Goal: Task Accomplishment & Management: Manage account settings

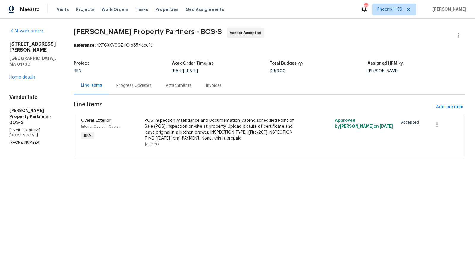
click at [158, 82] on div "Progress Updates" at bounding box center [133, 86] width 49 height 18
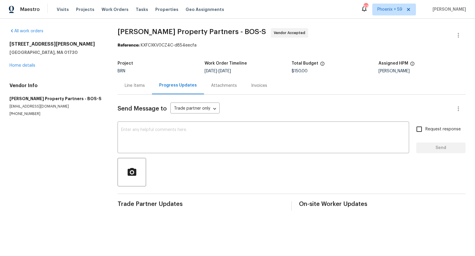
click at [134, 86] on div "Line Items" at bounding box center [135, 86] width 20 height 6
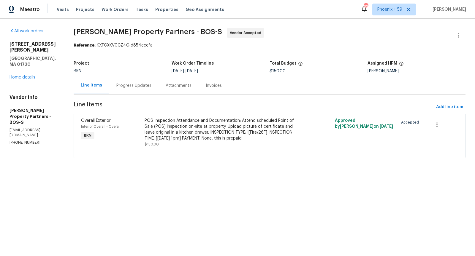
click at [31, 67] on div "12 Ashby Rd Bedford, MA 01730 Home details" at bounding box center [34, 60] width 50 height 39
click at [28, 75] on link "Home details" at bounding box center [22, 77] width 26 height 4
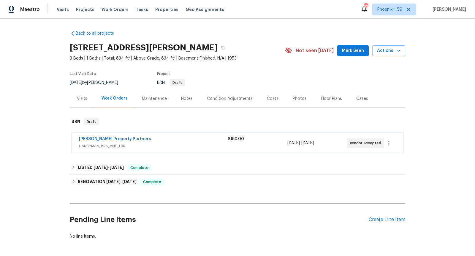
click at [158, 147] on span "HANDYMAN, BRN_AND_LRR" at bounding box center [153, 146] width 149 height 6
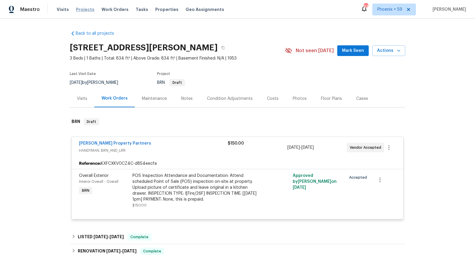
click at [84, 10] on span "Projects" at bounding box center [85, 10] width 18 height 6
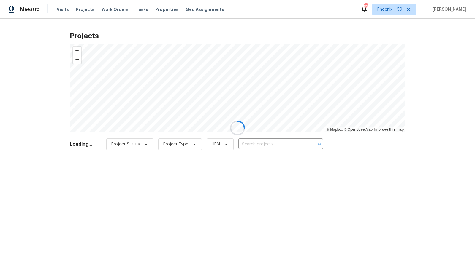
click at [252, 145] on div at bounding box center [237, 128] width 475 height 256
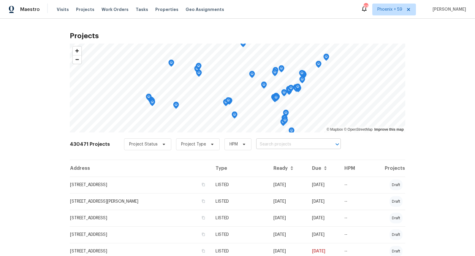
click at [261, 146] on input "text" at bounding box center [290, 144] width 68 height 9
type input "6 sunset dr"
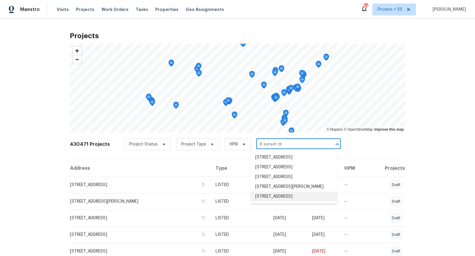
click at [268, 197] on li "[STREET_ADDRESS]" at bounding box center [293, 197] width 87 height 10
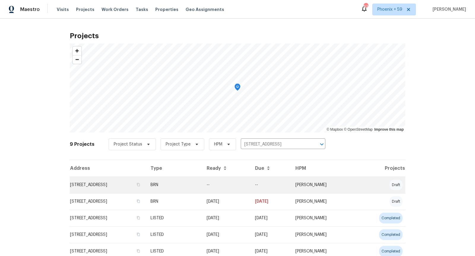
click at [123, 186] on td "[STREET_ADDRESS]" at bounding box center [108, 185] width 76 height 17
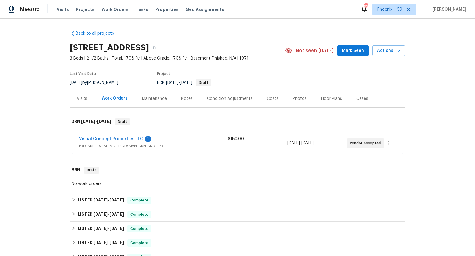
click at [201, 148] on span "PRESSURE_WASHING, HANDYMAN, BRN_AND_LRR" at bounding box center [153, 146] width 149 height 6
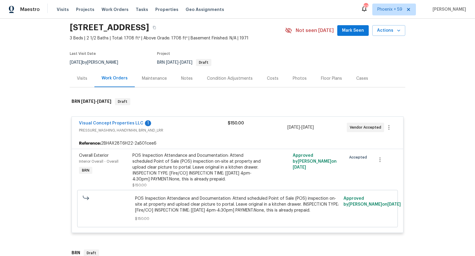
scroll to position [26, 0]
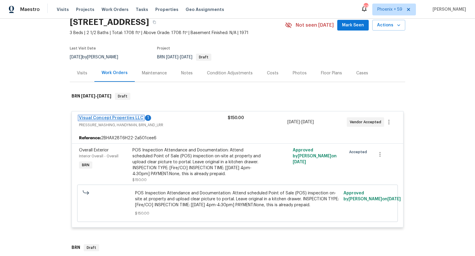
click at [113, 117] on link "Visual Concept Properties LLC" at bounding box center [111, 118] width 64 height 4
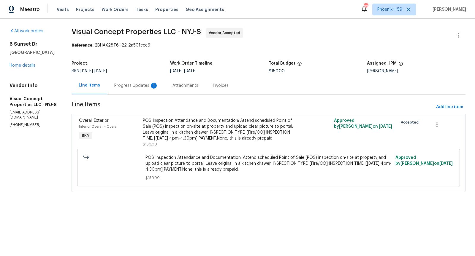
click at [133, 86] on div "Progress Updates 1" at bounding box center [136, 86] width 44 height 6
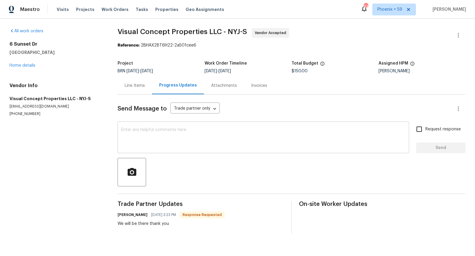
click at [168, 140] on textarea at bounding box center [263, 138] width 284 height 21
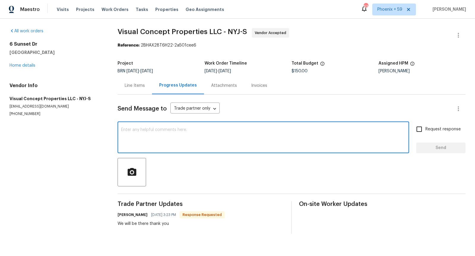
click at [168, 140] on textarea at bounding box center [263, 138] width 284 height 21
click at [131, 77] on div "Line Items" at bounding box center [134, 86] width 34 height 18
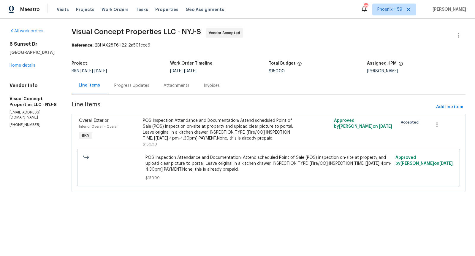
click at [134, 85] on div "Progress Updates" at bounding box center [131, 86] width 35 height 6
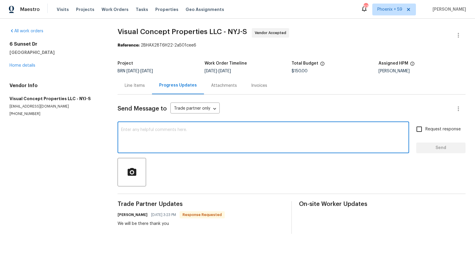
click at [158, 135] on textarea at bounding box center [263, 138] width 284 height 21
type textarea "T"
click at [147, 134] on textarea at bounding box center [263, 138] width 284 height 21
type textarea "Thank you for being there, please let us know if the inspection passed."
click at [420, 131] on input "Request response" at bounding box center [419, 129] width 12 height 12
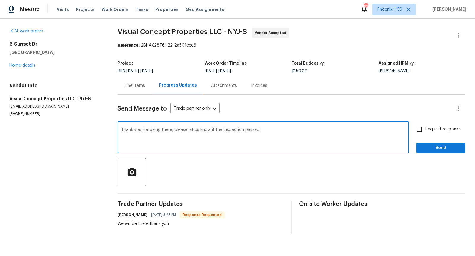
checkbox input "true"
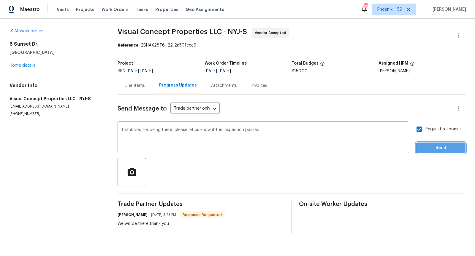
click at [428, 147] on span "Send" at bounding box center [441, 148] width 40 height 7
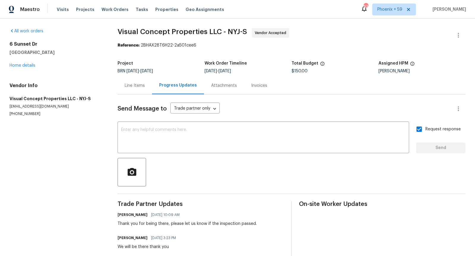
click at [70, 159] on section "All work orders 6 Sunset Dr High Bridge, NJ 08829 Home details Vendor Info Visu…" at bounding box center [56, 142] width 94 height 229
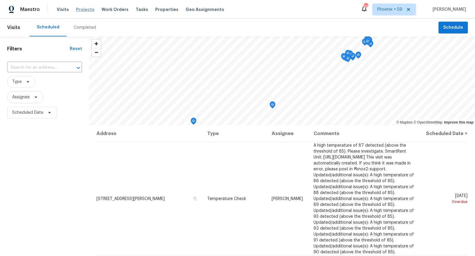
click at [85, 11] on span "Projects" at bounding box center [85, 10] width 18 height 6
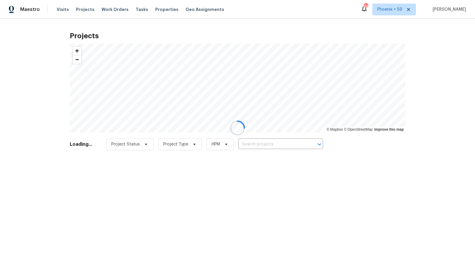
click at [257, 143] on div at bounding box center [237, 128] width 475 height 256
click at [260, 145] on div at bounding box center [237, 128] width 475 height 256
click at [267, 144] on div at bounding box center [237, 128] width 475 height 256
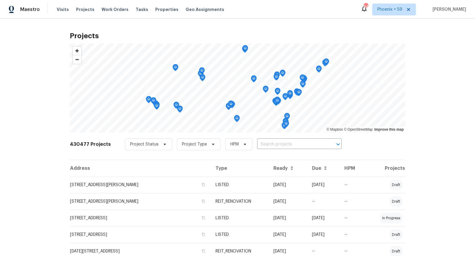
click at [267, 144] on input "text" at bounding box center [291, 144] width 68 height 9
type input "293 grafton"
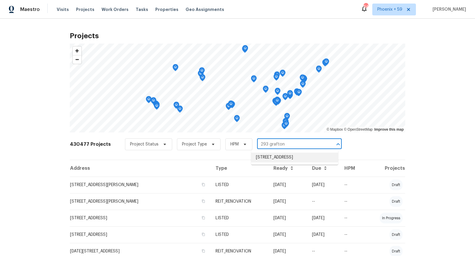
click at [274, 160] on li "[STREET_ADDRESS]" at bounding box center [294, 158] width 87 height 10
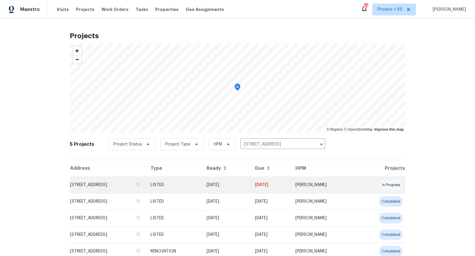
click at [111, 180] on td "[STREET_ADDRESS]" at bounding box center [108, 185] width 76 height 17
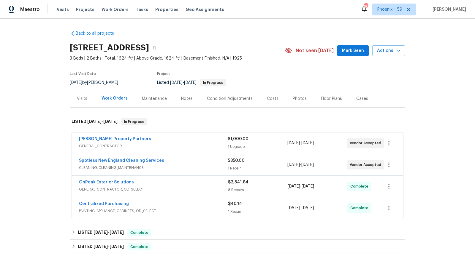
click at [168, 146] on span "GENERAL_CONTRACTOR" at bounding box center [153, 146] width 149 height 6
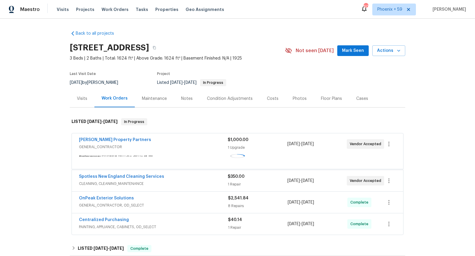
click at [168, 142] on div "[PERSON_NAME] Property Partners" at bounding box center [153, 140] width 149 height 7
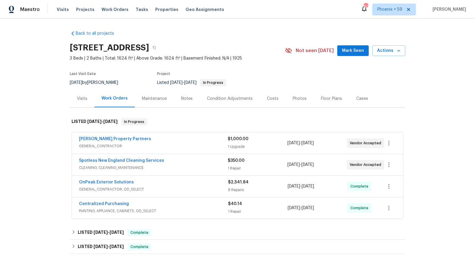
click at [168, 142] on div "[PERSON_NAME] Property Partners" at bounding box center [153, 139] width 149 height 7
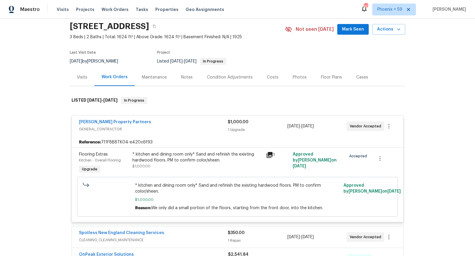
scroll to position [23, 0]
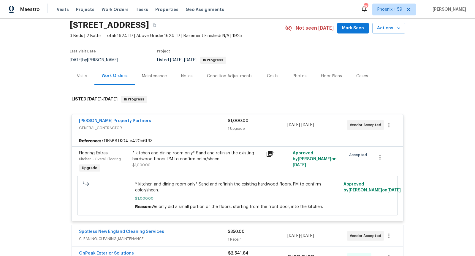
click at [175, 130] on span "GENERAL_CONTRACTOR" at bounding box center [153, 128] width 149 height 6
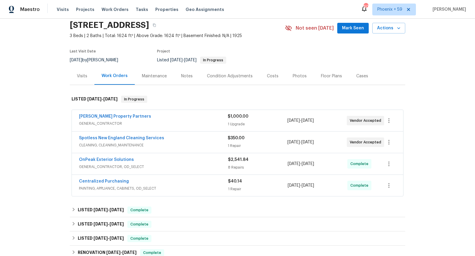
click at [175, 144] on span "CLEANING, CLEANING_MAINTENANCE" at bounding box center [153, 145] width 149 height 6
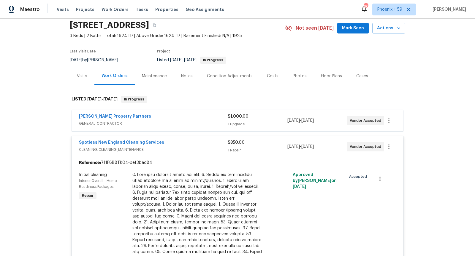
click at [175, 145] on div "Spotless New England Cleaning Services" at bounding box center [153, 143] width 149 height 7
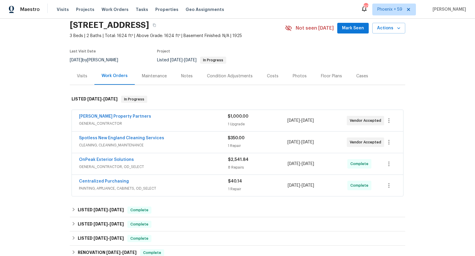
click at [175, 145] on span "CLEANING, CLEANING_MAINTENANCE" at bounding box center [153, 145] width 149 height 6
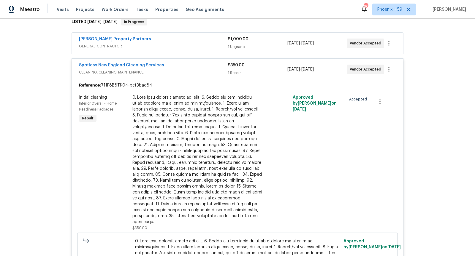
scroll to position [93, 0]
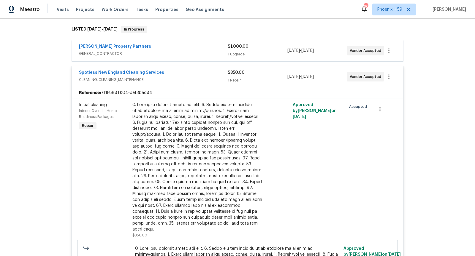
click at [179, 77] on span "CLEANING, CLEANING_MAINTENANCE" at bounding box center [153, 80] width 149 height 6
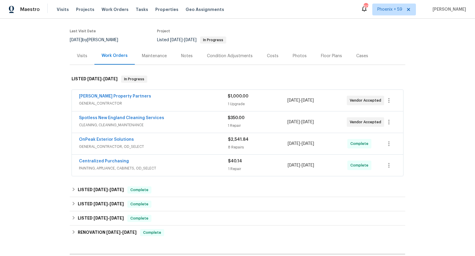
scroll to position [40, 0]
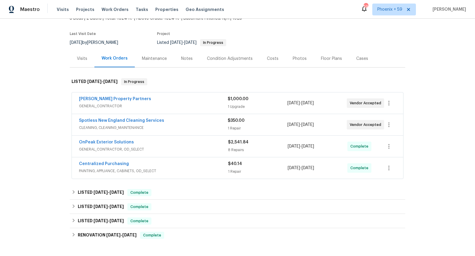
click at [202, 101] on div "[PERSON_NAME] Property Partners" at bounding box center [153, 99] width 149 height 7
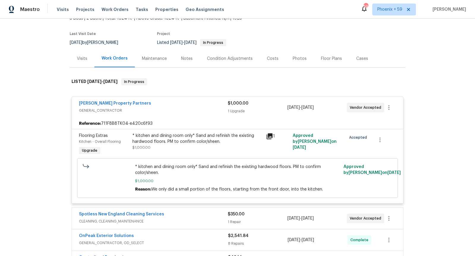
click at [269, 134] on icon at bounding box center [269, 137] width 6 height 6
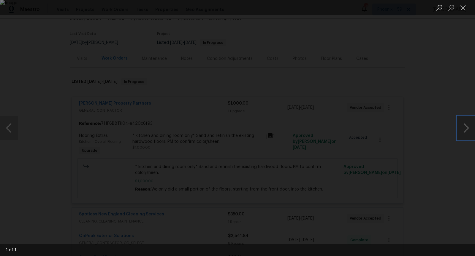
click at [465, 132] on button "Next image" at bounding box center [466, 128] width 18 height 24
click at [465, 131] on button "Next image" at bounding box center [466, 128] width 18 height 24
click at [465, 127] on button "Next image" at bounding box center [466, 128] width 18 height 24
click at [462, 11] on button "Close lightbox" at bounding box center [463, 7] width 12 height 10
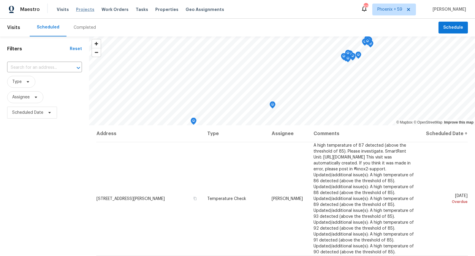
click at [84, 8] on span "Projects" at bounding box center [85, 10] width 18 height 6
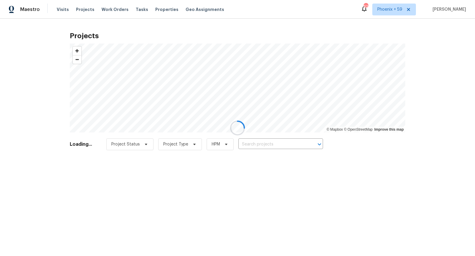
click at [156, 7] on div at bounding box center [237, 128] width 475 height 256
click at [156, 9] on div at bounding box center [237, 128] width 475 height 256
click at [157, 10] on div at bounding box center [237, 128] width 475 height 256
click at [157, 9] on div at bounding box center [237, 128] width 475 height 256
click at [158, 9] on div at bounding box center [237, 128] width 475 height 256
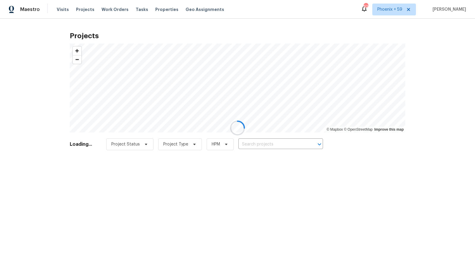
click at [158, 9] on div at bounding box center [237, 128] width 475 height 256
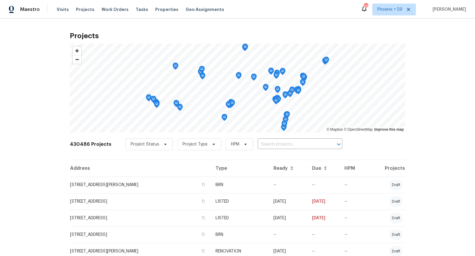
click at [158, 9] on span "Properties" at bounding box center [166, 10] width 23 height 6
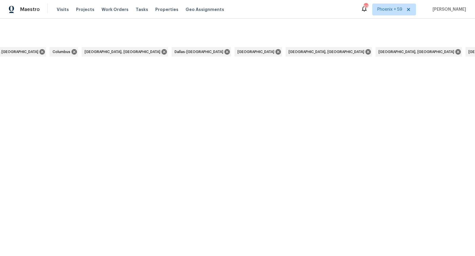
scroll to position [0, 1818]
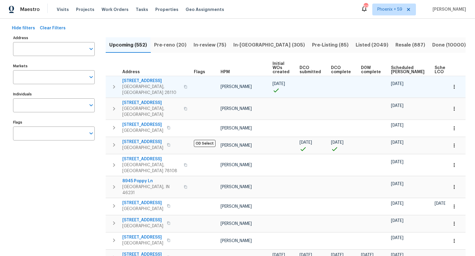
scroll to position [26, 0]
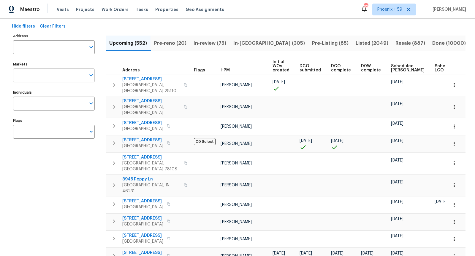
click at [68, 75] on input "Markets" at bounding box center [49, 76] width 73 height 14
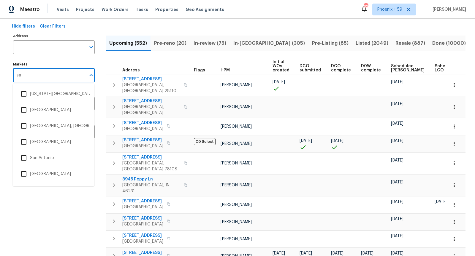
type input "san"
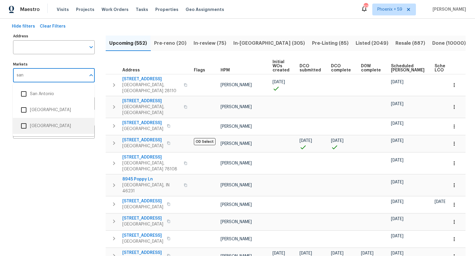
click at [60, 125] on li "San Francisco Bay Area" at bounding box center [54, 126] width 72 height 12
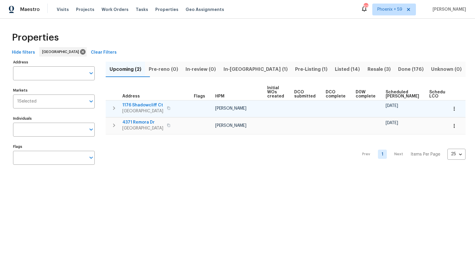
click at [113, 108] on icon "button" at bounding box center [113, 108] width 7 height 7
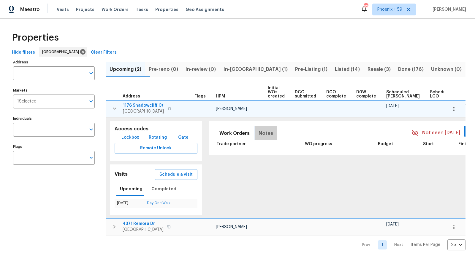
click at [262, 133] on span "Notes" at bounding box center [265, 133] width 15 height 8
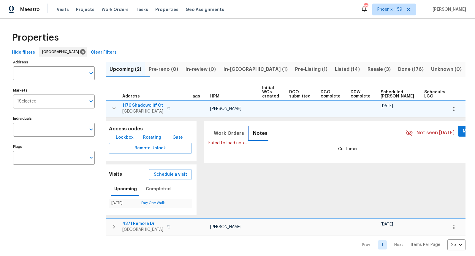
scroll to position [0, 5]
click at [342, 149] on span "Customer" at bounding box center [349, 149] width 20 height 6
click at [342, 155] on div "Work Orders Notes Not seen today Mark Seen Failed to load notes! Customer" at bounding box center [349, 142] width 291 height 42
click at [309, 140] on div "Failed to load notes!" at bounding box center [349, 143] width 280 height 6
click at [170, 109] on icon "button" at bounding box center [169, 109] width 4 height 4
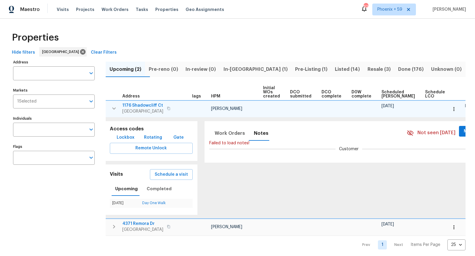
click at [113, 107] on icon "button" at bounding box center [113, 108] width 7 height 7
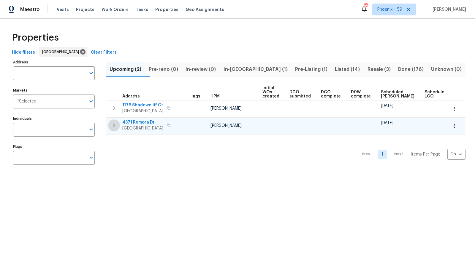
click at [111, 125] on icon "button" at bounding box center [113, 125] width 7 height 7
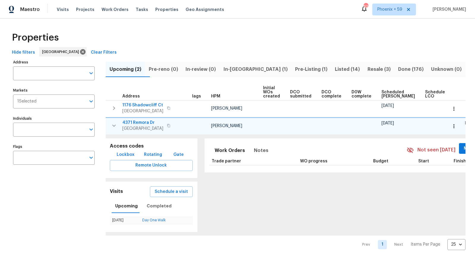
scroll to position [2, 0]
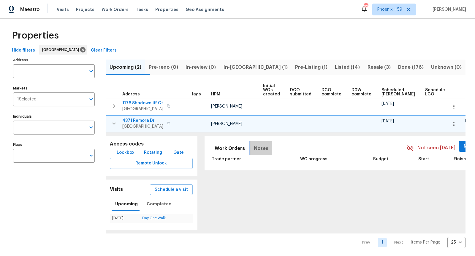
click at [258, 147] on span "Notes" at bounding box center [261, 149] width 15 height 8
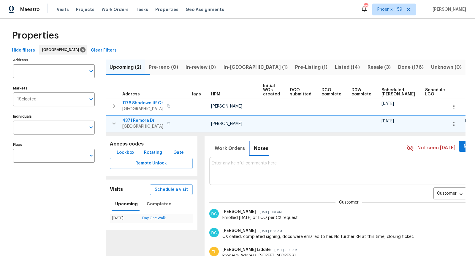
scroll to position [0, 0]
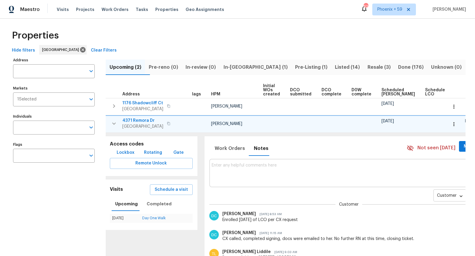
click at [433, 195] on body "Maestro Visits Projects Work Orders Tasks Properties Geo Assignments 622 Phoeni…" at bounding box center [237, 128] width 475 height 256
click at [430, 215] on li "Renovation" at bounding box center [429, 215] width 32 height 10
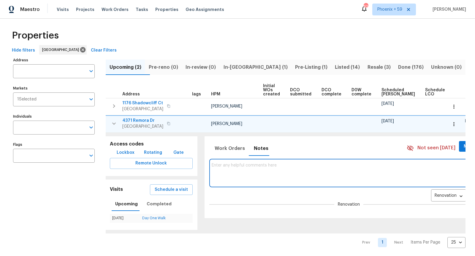
click at [287, 172] on textarea at bounding box center [349, 173] width 275 height 20
type textarea "#nosfopos"
click at [474, 197] on span "Add" at bounding box center [478, 196] width 9 height 7
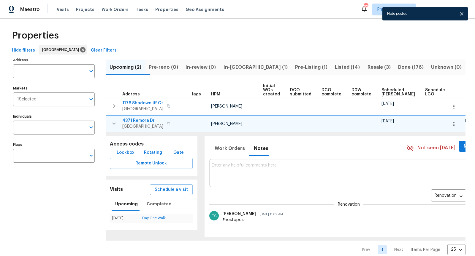
scroll to position [9, 0]
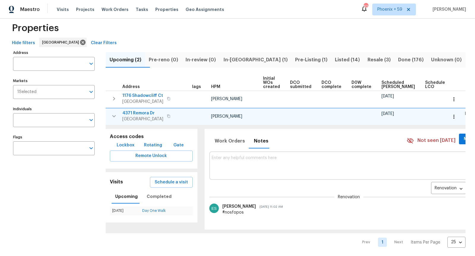
click at [249, 61] on span "In-reno (1)" at bounding box center [255, 60] width 64 height 8
